Goal: Information Seeking & Learning: Learn about a topic

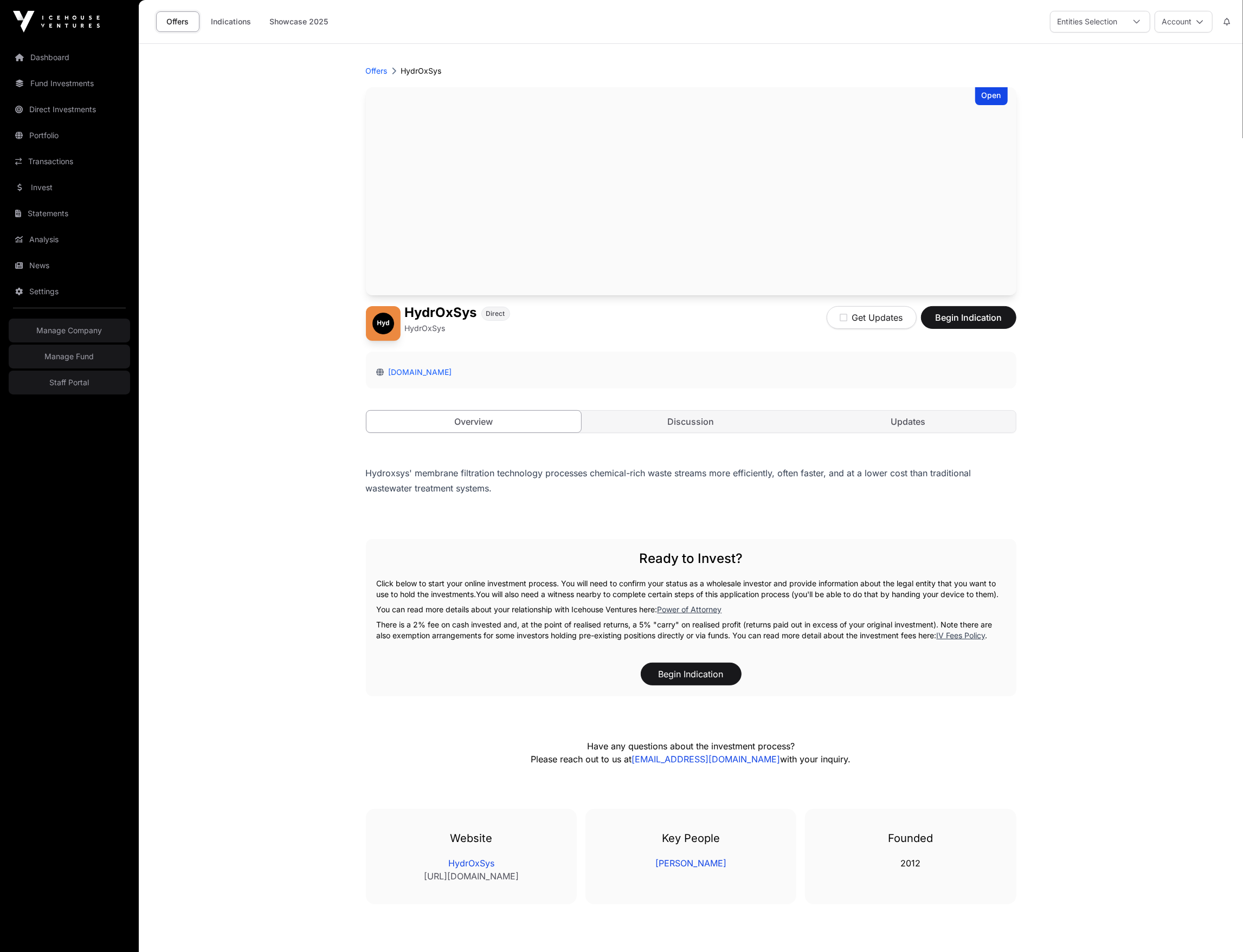
click at [48, 194] on link "Invest" at bounding box center [69, 188] width 121 height 24
click at [263, 200] on main "Offers HydrOxSys Open HydrOxSys Direct HydrOxSys Get Updates Begin Indication […" at bounding box center [691, 531] width 1105 height 973
click at [271, 234] on main "Offers HydrOxSys Open HydrOxSys Direct HydrOxSys Get Updates Begin Indication […" at bounding box center [691, 531] width 1105 height 973
click at [311, 352] on main "Offers HydrOxSys Open HydrOxSys Direct HydrOxSys Get Updates Begin Indication […" at bounding box center [691, 531] width 1105 height 973
